Goal: Check status: Check status

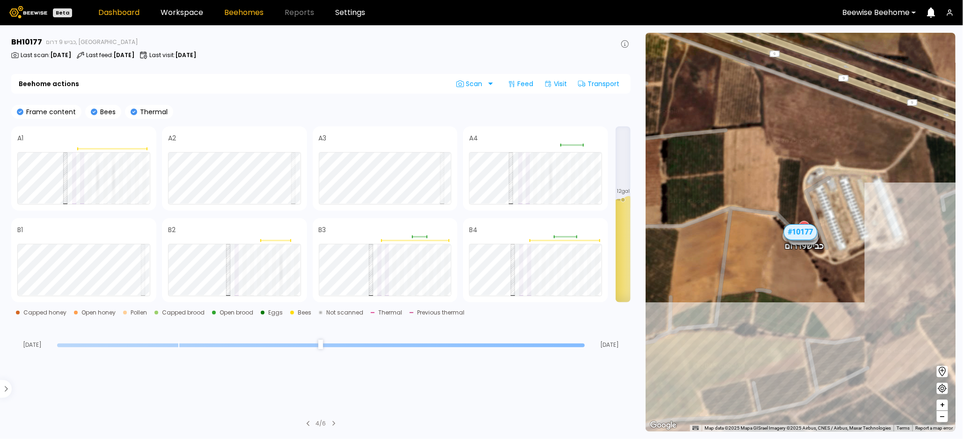
click at [122, 12] on link "Dashboard" at bounding box center [118, 12] width 41 height 7
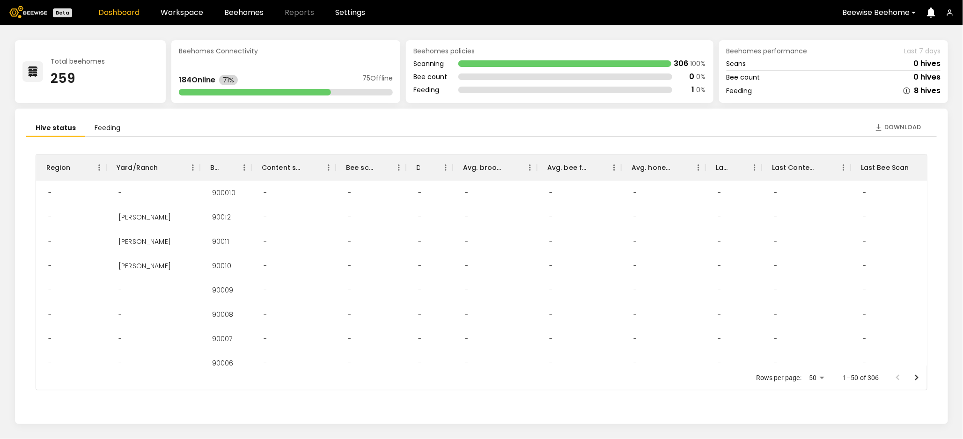
click at [87, 61] on div "Total beehomes" at bounding box center [78, 61] width 54 height 7
click at [33, 73] on icon at bounding box center [33, 71] width 10 height 10
click at [105, 81] on div "Total beehomes 259" at bounding box center [90, 71] width 151 height 63
click at [107, 61] on div "Total beehomes 259" at bounding box center [90, 71] width 151 height 63
click at [107, 127] on li "Feeding" at bounding box center [107, 128] width 44 height 17
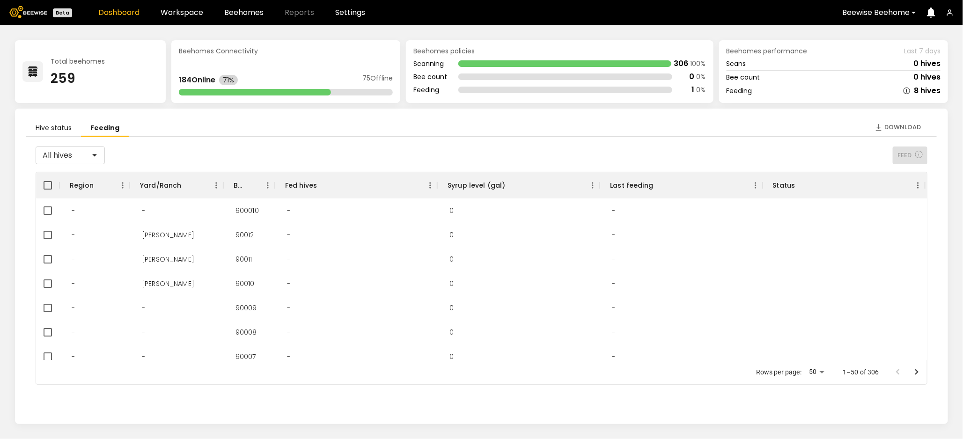
click at [62, 128] on li "Hive status" at bounding box center [53, 128] width 55 height 17
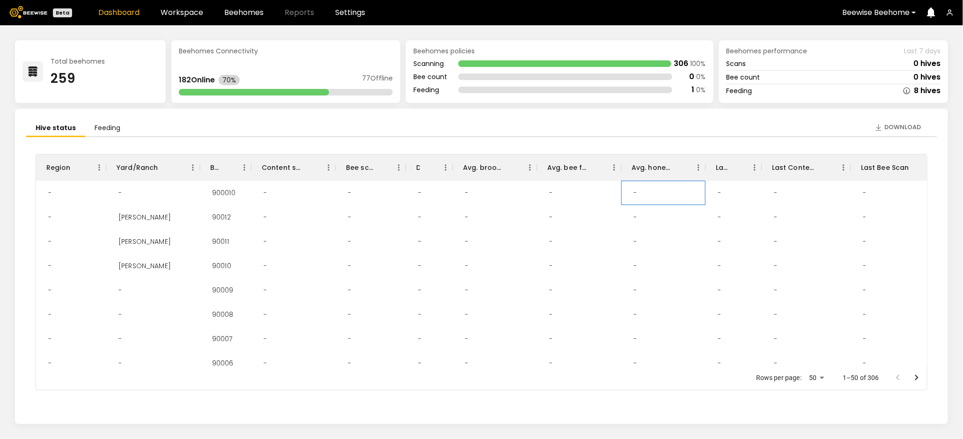
click at [633, 192] on div "-" at bounding box center [635, 193] width 18 height 24
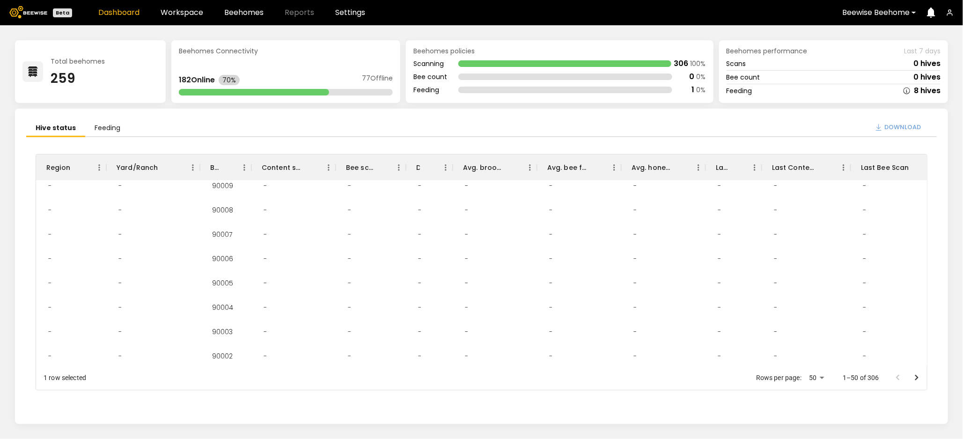
click at [899, 127] on span "Download" at bounding box center [902, 127] width 37 height 9
click at [916, 378] on icon "Go to next page" at bounding box center [916, 378] width 3 height 6
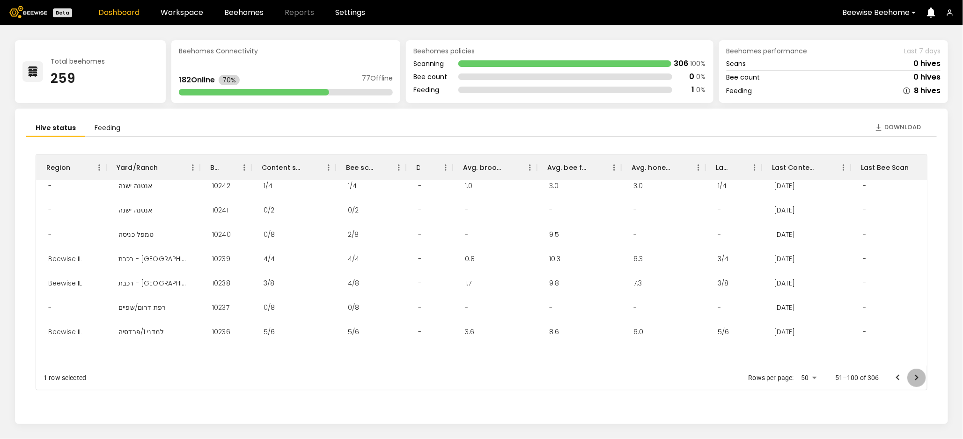
click at [916, 378] on icon "Go to next page" at bounding box center [916, 378] width 3 height 6
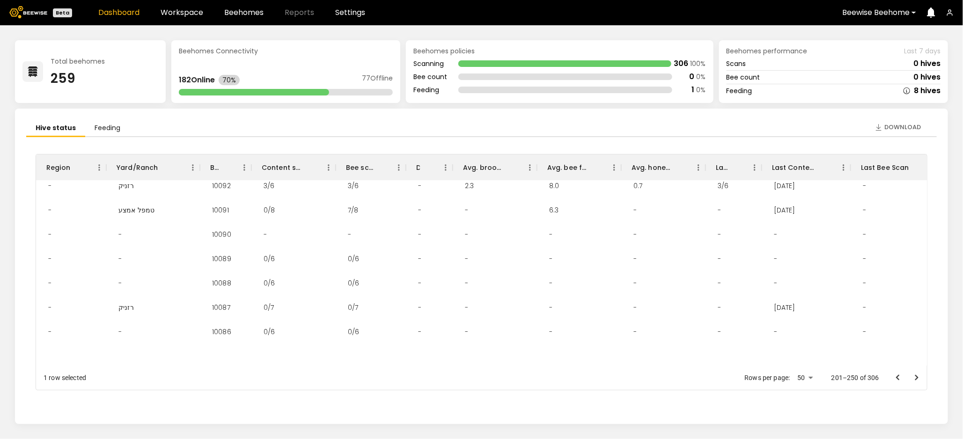
click at [917, 380] on icon "Go to next page" at bounding box center [916, 377] width 11 height 11
click at [917, 380] on div at bounding box center [906, 377] width 37 height 19
click at [894, 377] on icon "Go to previous page" at bounding box center [897, 377] width 11 height 11
click at [104, 126] on li "Feeding" at bounding box center [107, 128] width 44 height 17
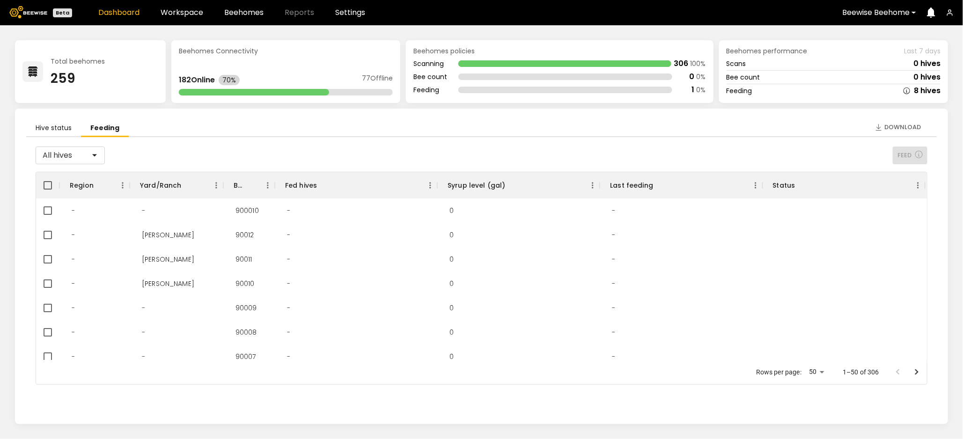
click at [116, 156] on div "All hives FEED" at bounding box center [482, 156] width 892 height 18
click at [97, 155] on div at bounding box center [100, 155] width 7 height 17
click at [73, 176] on div "Fully fed hives" at bounding box center [70, 176] width 69 height 13
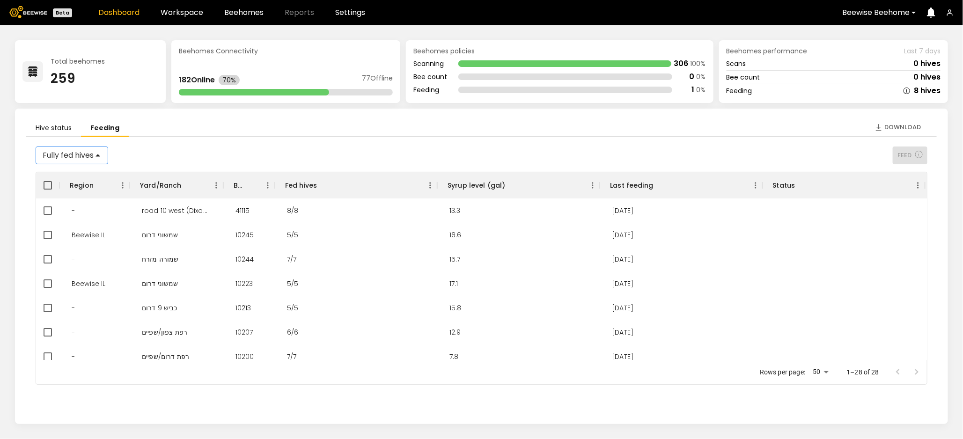
click at [101, 156] on div at bounding box center [103, 155] width 7 height 7
click at [81, 186] on div "Partially fed hives" at bounding box center [72, 189] width 73 height 13
click at [117, 155] on div at bounding box center [117, 155] width 0 height 0
click at [87, 205] on div "Unfed hives" at bounding box center [79, 202] width 86 height 13
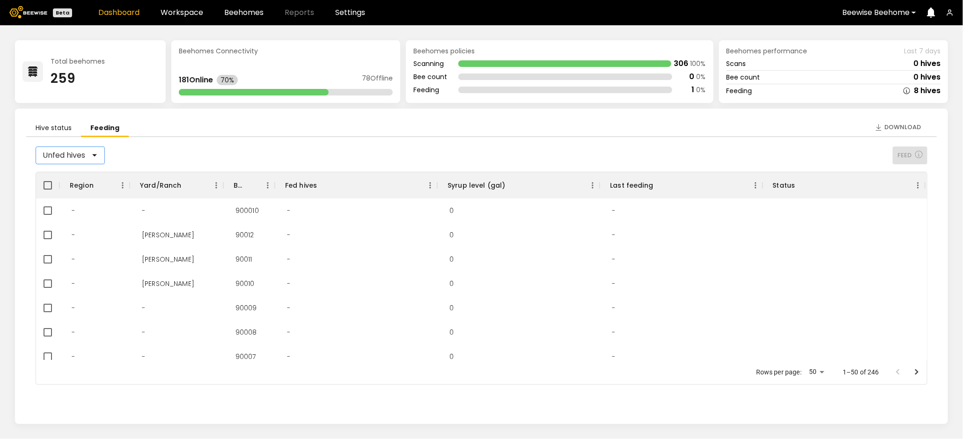
click at [99, 154] on div at bounding box center [100, 155] width 7 height 7
click at [97, 155] on div at bounding box center [100, 155] width 7 height 17
click at [81, 173] on div "All hives" at bounding box center [70, 176] width 69 height 13
click at [97, 153] on div at bounding box center [100, 155] width 7 height 7
click at [99, 158] on div at bounding box center [100, 155] width 7 height 17
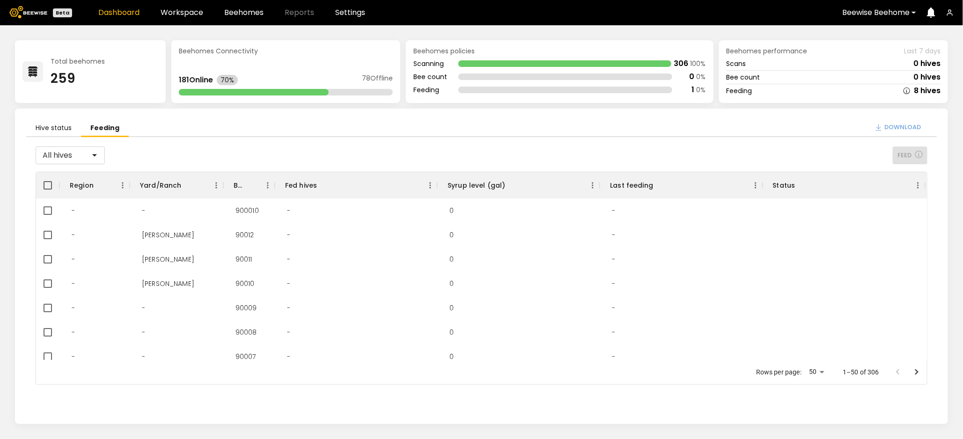
click at [899, 129] on span "Download" at bounding box center [902, 127] width 37 height 9
